Goal: Information Seeking & Learning: Learn about a topic

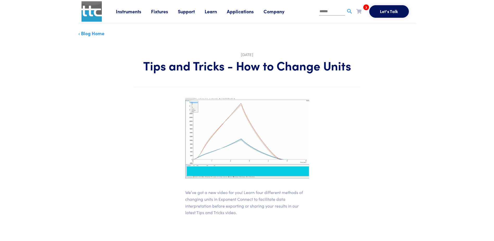
drag, startPoint x: 181, startPoint y: 176, endPoint x: 154, endPoint y: 115, distance: 67.1
click at [154, 115] on article "Mar 21, 2024 Tips and Tricks - How to Change Units We’ve got a new video for yo…" at bounding box center [247, 193] width 338 height 304
click at [191, 68] on h1 "Tips and Tricks - How to Change Units" at bounding box center [247, 65] width 227 height 15
click at [211, 10] on link "Learn" at bounding box center [216, 11] width 22 height 7
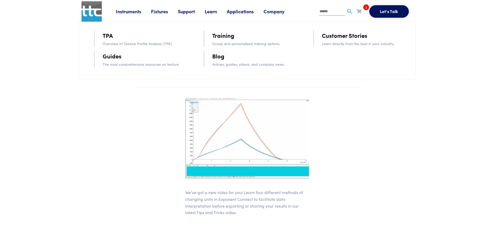
click at [119, 60] on link "Guides" at bounding box center [112, 55] width 19 height 9
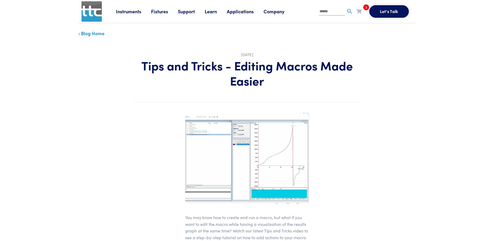
click at [80, 31] on link "‹ Blog Home" at bounding box center [91, 33] width 26 height 7
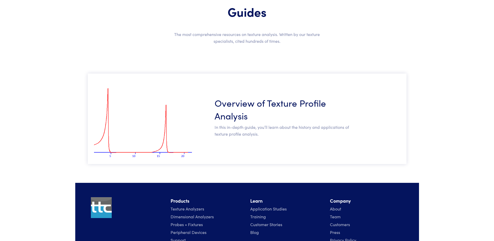
scroll to position [52, 0]
click at [244, 103] on h3 "Overview of Texture Profile Analysis" at bounding box center [283, 109] width 137 height 26
